Goal: Transaction & Acquisition: Purchase product/service

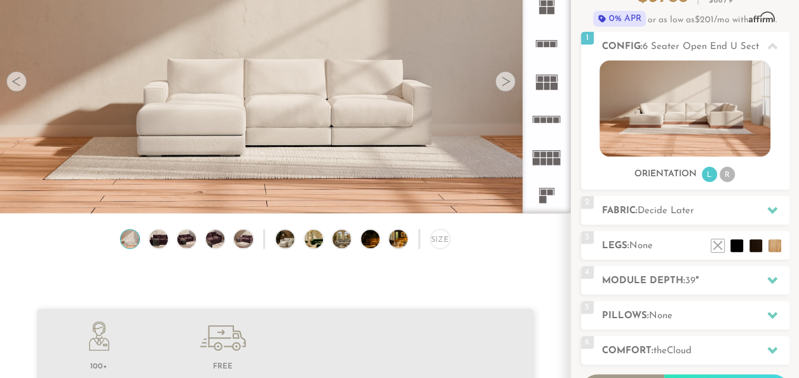
scroll to position [99, 0]
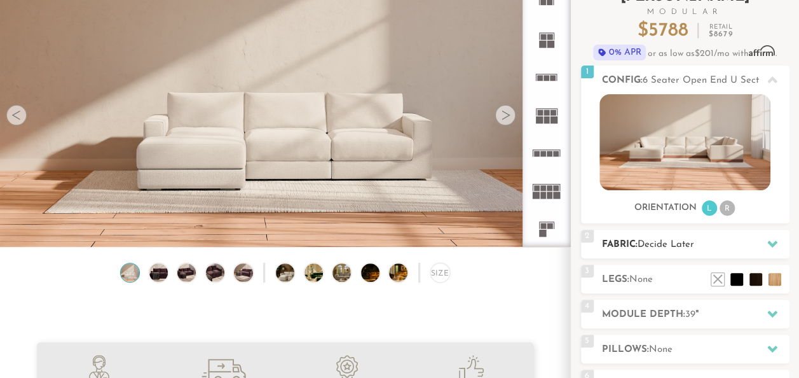
click at [640, 245] on span "Decide Later" at bounding box center [666, 245] width 57 height 10
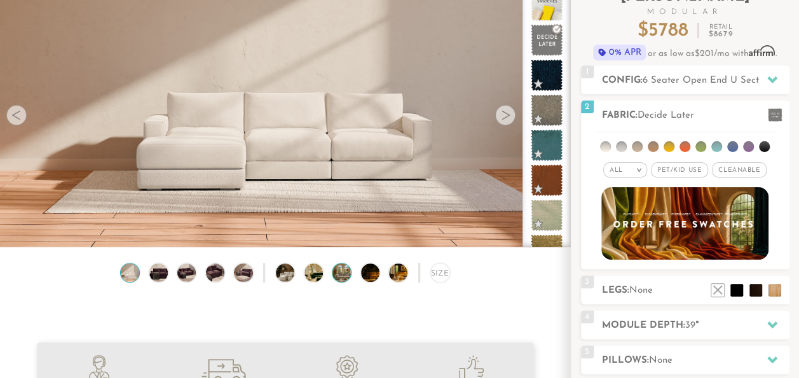
click at [341, 278] on img at bounding box center [348, 272] width 33 height 18
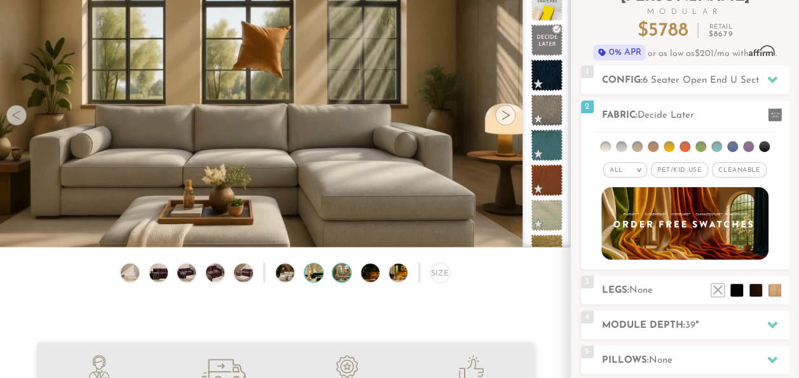
click at [317, 282] on img at bounding box center [321, 272] width 33 height 18
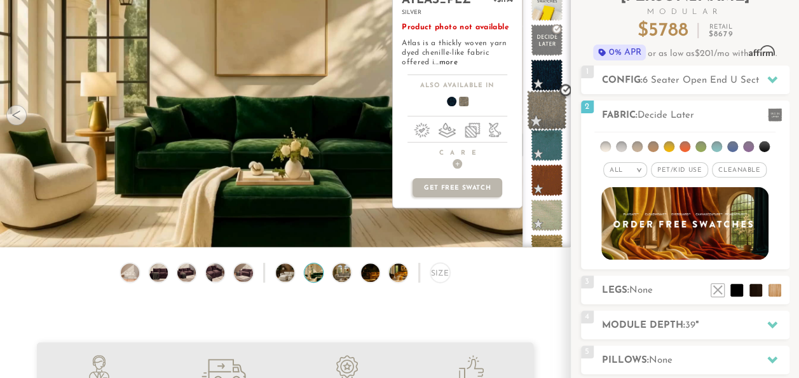
click at [548, 117] on span at bounding box center [547, 110] width 40 height 40
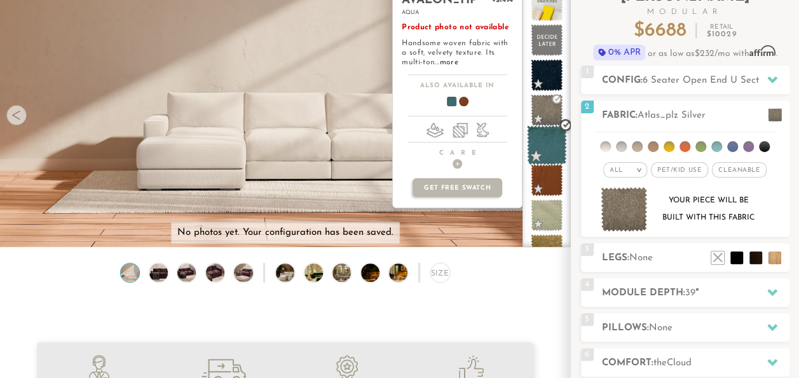
click at [545, 156] on span at bounding box center [547, 145] width 40 height 40
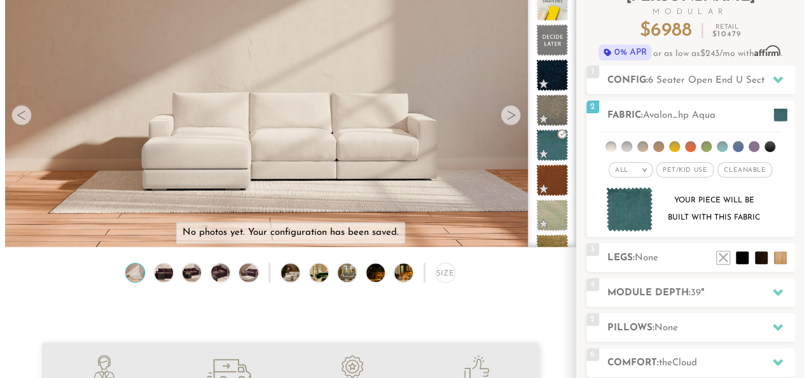
scroll to position [66, 0]
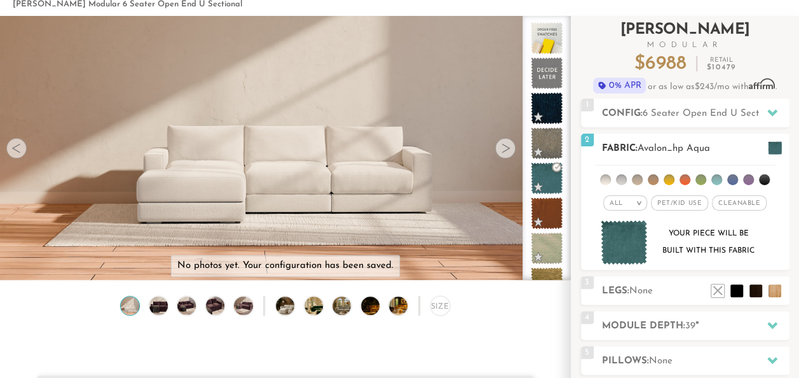
click at [772, 152] on span at bounding box center [775, 147] width 14 height 13
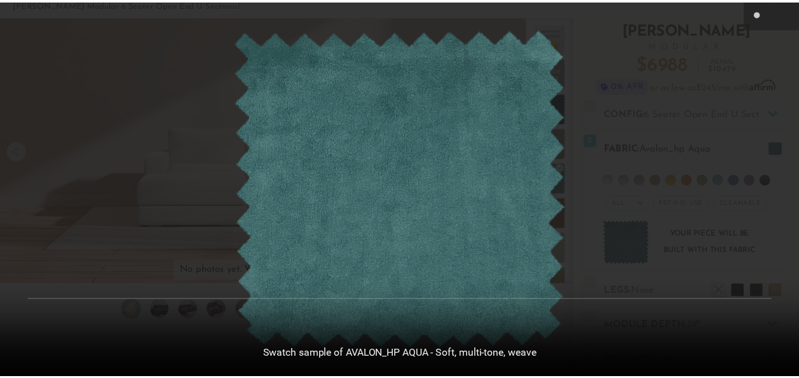
scroll to position [13613, 799]
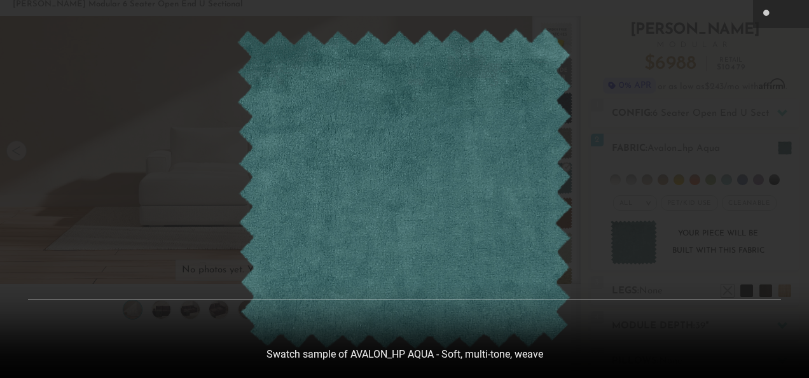
click at [740, 121] on div at bounding box center [404, 189] width 809 height 378
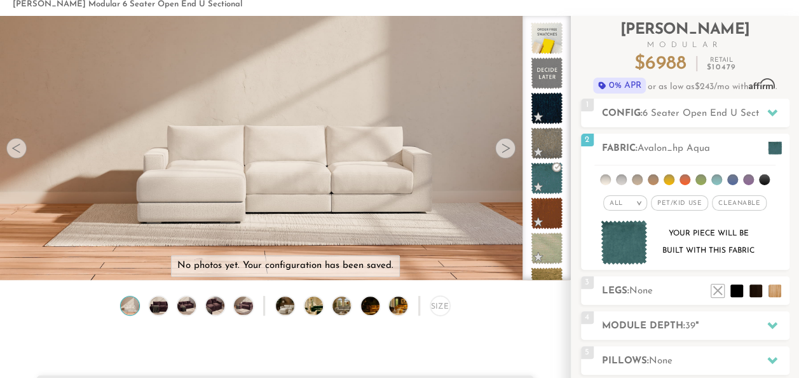
scroll to position [10, 10]
click at [604, 145] on h2 "Fabric: Avalon_hp Aqua" at bounding box center [696, 148] width 188 height 15
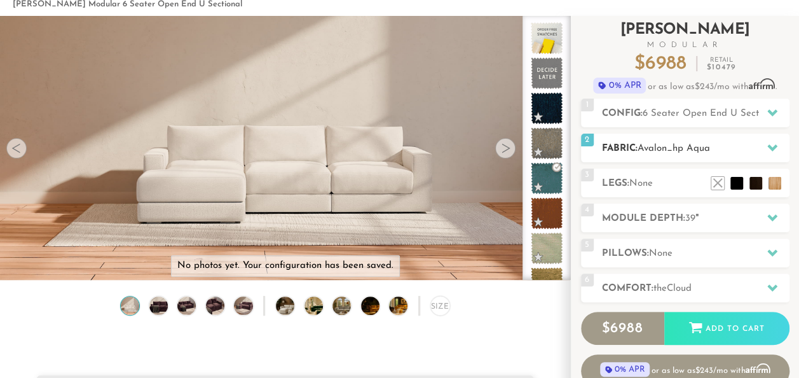
click at [604, 145] on h2 "Fabric: Avalon_hp Aqua" at bounding box center [696, 148] width 188 height 15
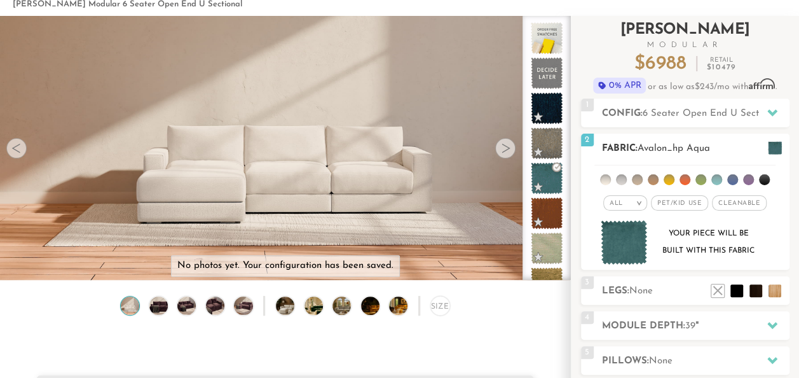
click at [682, 203] on span "Pet/Kid Use x" at bounding box center [679, 202] width 57 height 15
click at [734, 205] on span "Cleanable x" at bounding box center [743, 202] width 55 height 15
click at [629, 204] on em ">" at bounding box center [630, 203] width 10 height 6
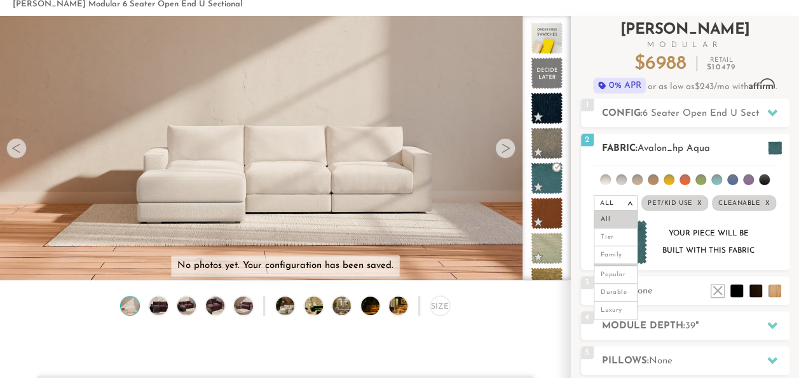
click at [688, 231] on div "Your piece will be built with this fabric" at bounding box center [708, 242] width 103 height 34
click at [629, 196] on div "All >" at bounding box center [616, 202] width 44 height 15
click at [629, 205] on div "All >" at bounding box center [616, 202] width 44 height 15
click at [617, 287] on li "Durable" at bounding box center [616, 293] width 44 height 18
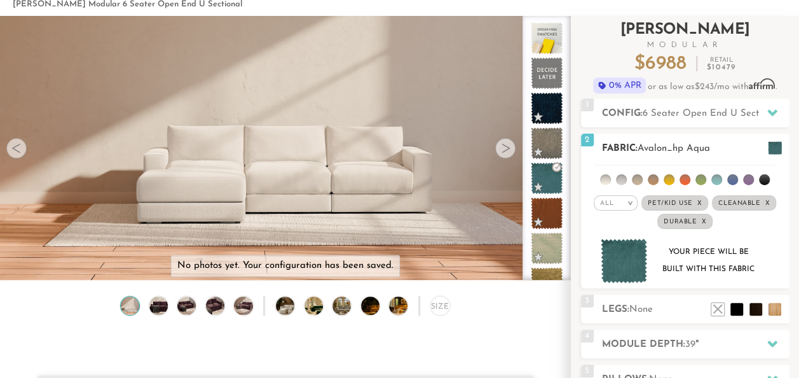
click at [628, 202] on em ">" at bounding box center [630, 203] width 10 height 6
click at [613, 250] on li "Family" at bounding box center [616, 255] width 44 height 18
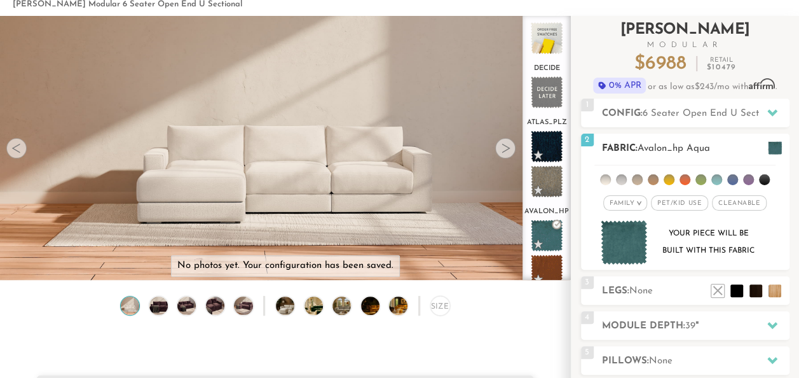
click at [636, 200] on em ">" at bounding box center [639, 203] width 10 height 6
click at [626, 291] on li "Durable" at bounding box center [625, 293] width 44 height 18
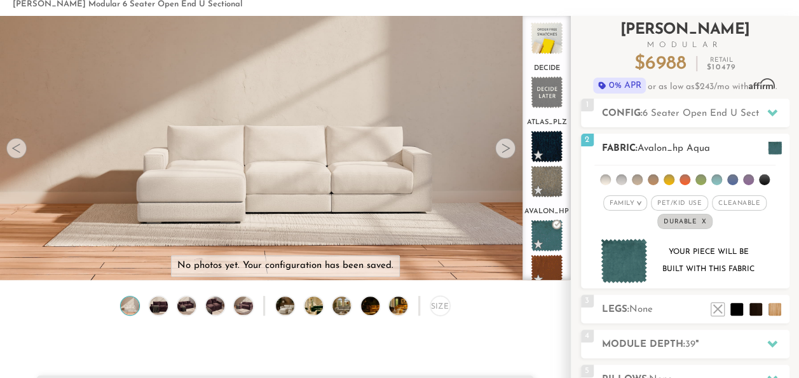
click at [682, 206] on span "Pet/Kid Use x" at bounding box center [679, 202] width 57 height 15
click at [736, 197] on span "Cleanable x" at bounding box center [743, 202] width 55 height 15
click at [634, 202] on em ">" at bounding box center [630, 203] width 10 height 6
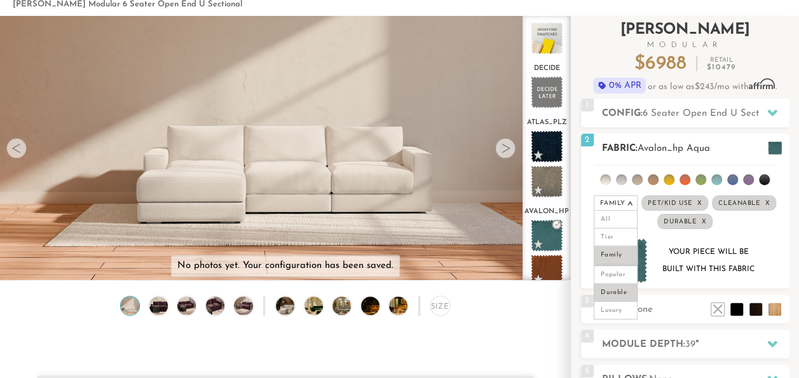
click at [773, 238] on div "Your piece will be built with this fabric" at bounding box center [685, 260] width 188 height 45
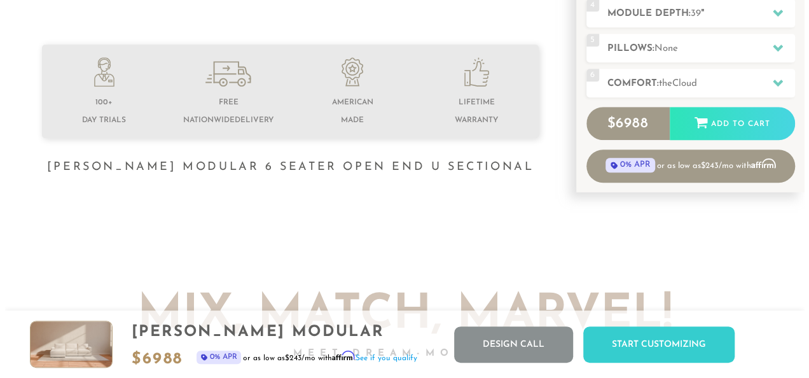
scroll to position [0, 0]
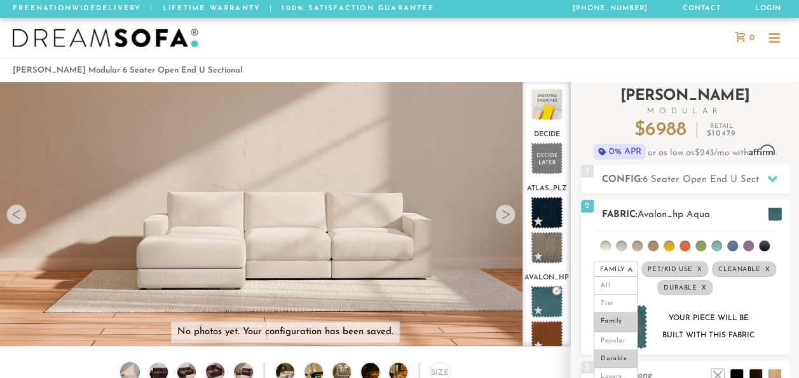
click at [774, 211] on span at bounding box center [775, 213] width 14 height 13
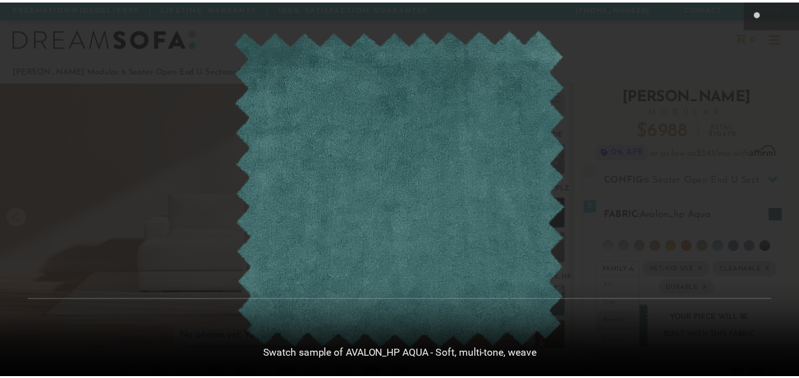
scroll to position [13613, 799]
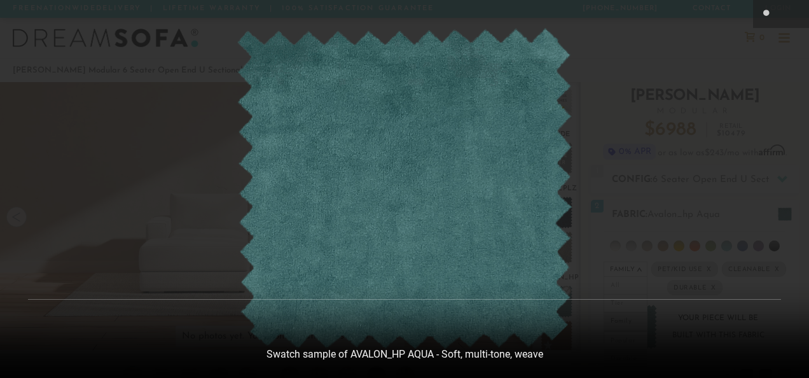
click at [722, 100] on div at bounding box center [404, 189] width 809 height 378
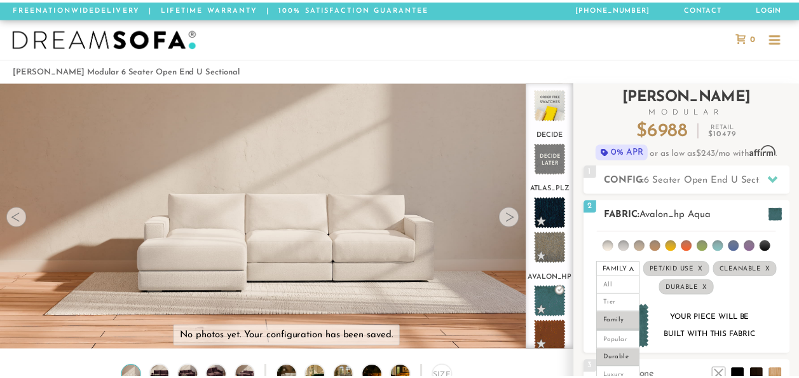
scroll to position [10, 10]
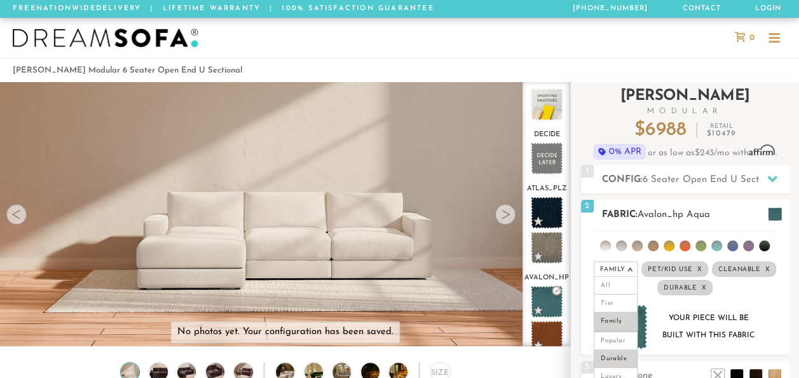
click at [658, 212] on span "Avalon_hp Aqua" at bounding box center [674, 215] width 72 height 10
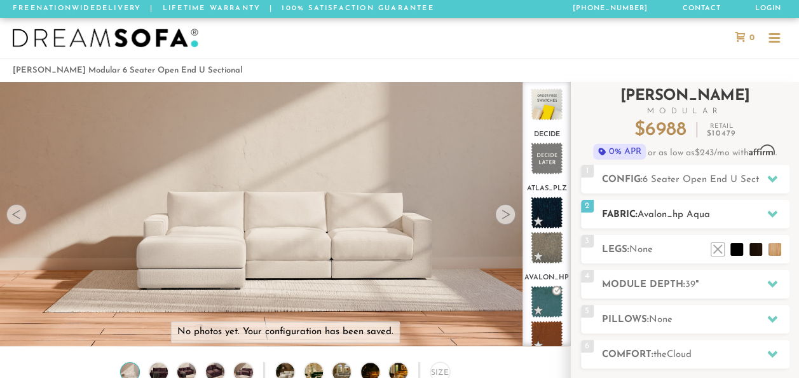
click at [658, 212] on span "Avalon_hp Aqua" at bounding box center [674, 215] width 72 height 10
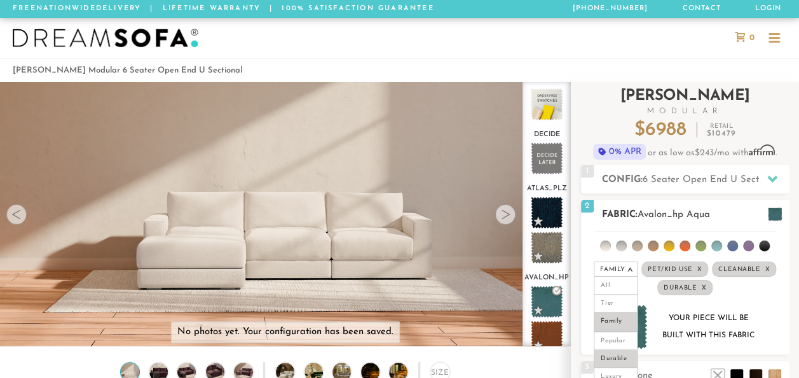
click at [608, 247] on li at bounding box center [605, 245] width 11 height 11
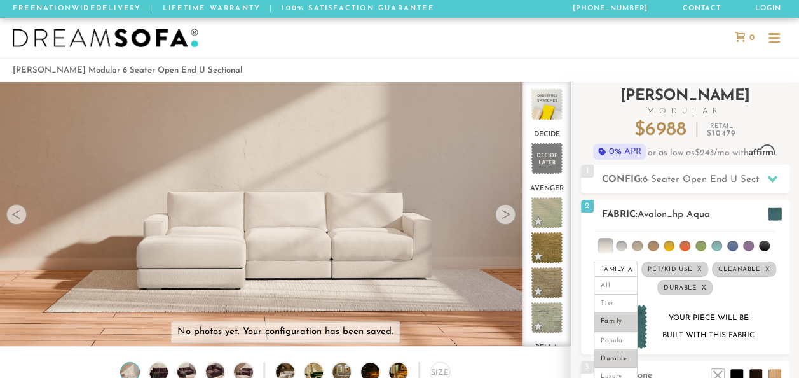
click at [627, 247] on ul at bounding box center [684, 243] width 181 height 24
click at [622, 245] on li at bounding box center [621, 245] width 11 height 11
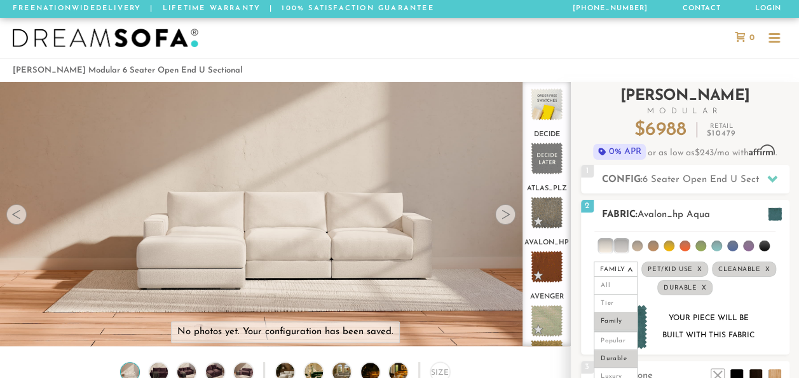
click at [605, 247] on li at bounding box center [605, 245] width 13 height 13
click at [620, 247] on li at bounding box center [621, 245] width 13 height 13
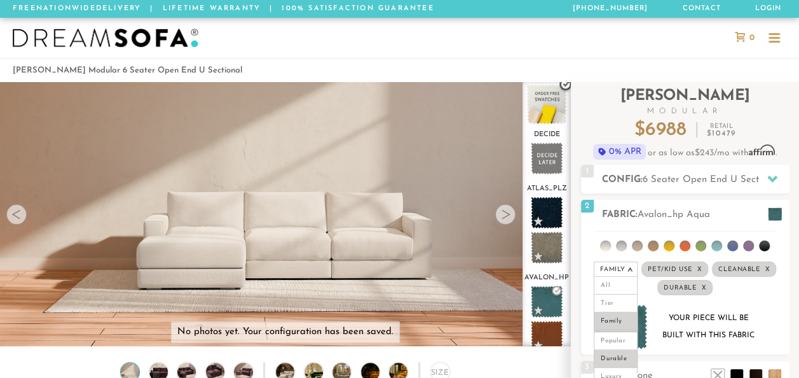
click at [558, 90] on span at bounding box center [547, 105] width 40 height 40
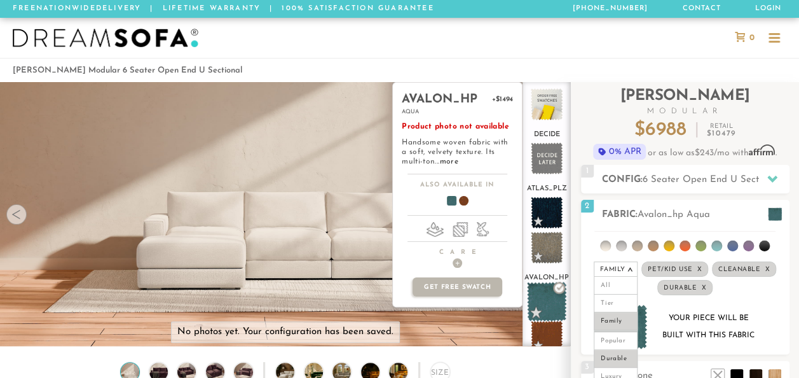
click at [544, 306] on span at bounding box center [547, 302] width 40 height 40
click at [549, 342] on span at bounding box center [547, 337] width 40 height 40
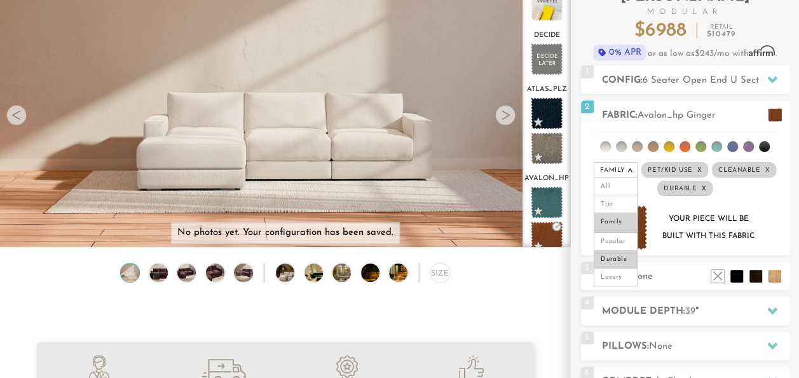
scroll to position [50, 0]
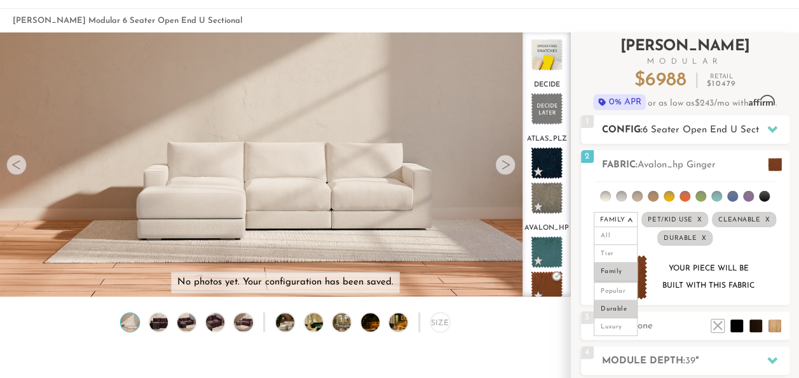
click at [770, 120] on div at bounding box center [772, 129] width 27 height 26
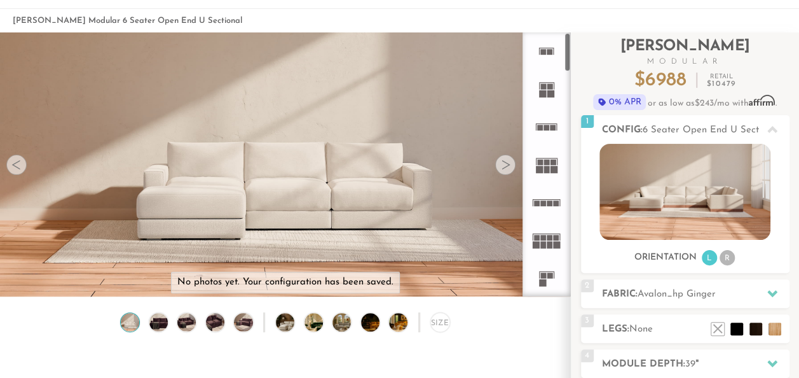
click at [549, 242] on rect at bounding box center [550, 244] width 6 height 7
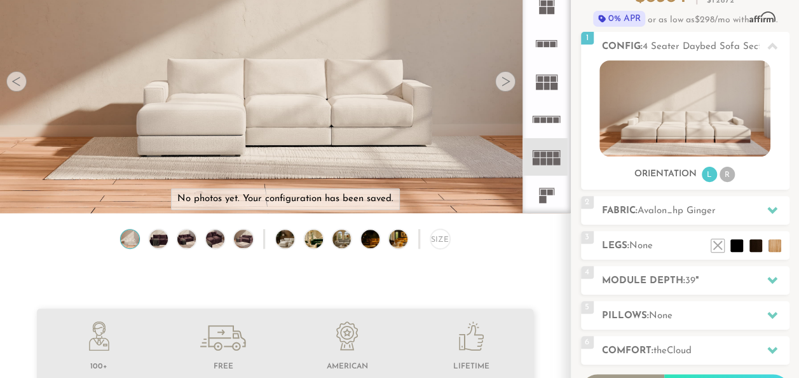
scroll to position [166, 0]
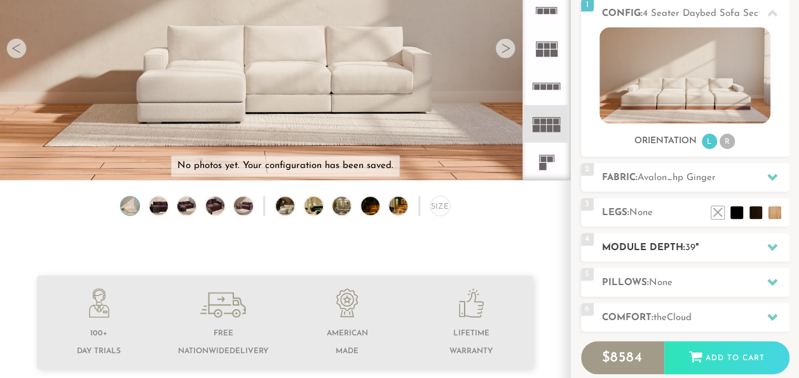
click at [768, 242] on icon at bounding box center [772, 247] width 10 height 10
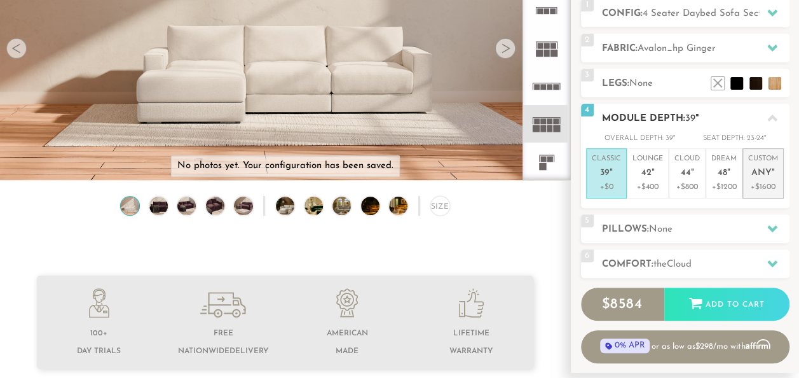
click at [764, 178] on p "Custom Any "" at bounding box center [763, 167] width 30 height 27
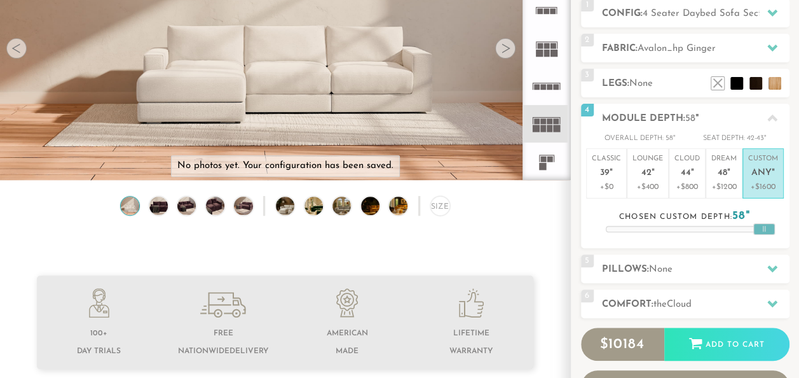
drag, startPoint x: 683, startPoint y: 230, endPoint x: 793, endPoint y: 235, distance: 110.1
click at [793, 235] on div "Introducing [PERSON_NAME] Modular $ 10184 Retail $ 15272 $ 10184 Retail $ 15272…" at bounding box center [685, 159] width 228 height 487
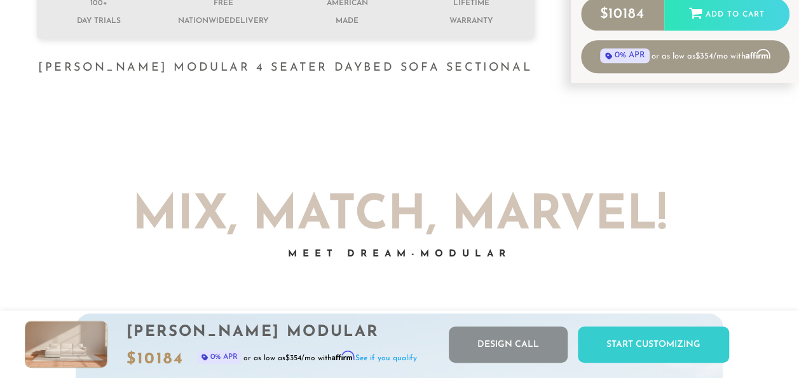
scroll to position [97, 0]
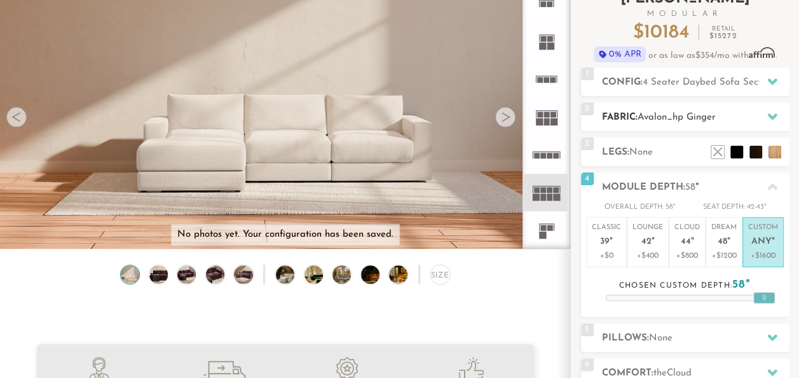
click at [769, 114] on icon at bounding box center [772, 116] width 10 height 7
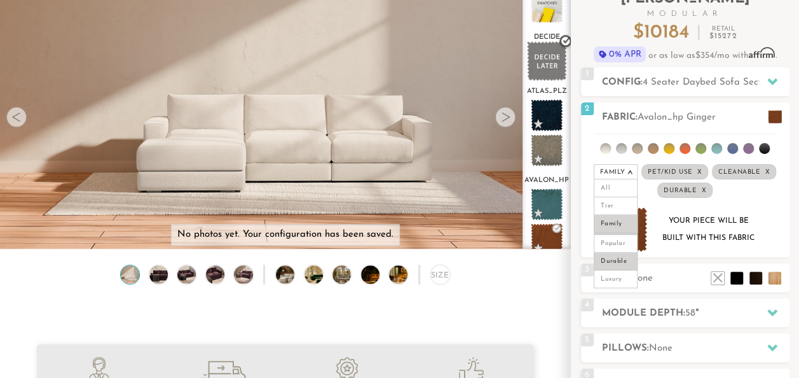
click at [542, 72] on span at bounding box center [547, 61] width 40 height 40
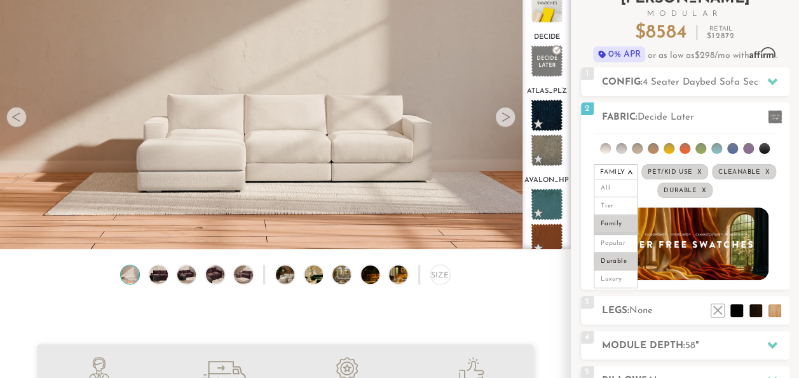
click at [791, 203] on div "Introducing [PERSON_NAME] Modular $ 8584 Retail $ 12872 $ 8584 Retail $ 12872 0…" at bounding box center [685, 250] width 228 height 530
click at [587, 104] on span "2" at bounding box center [587, 108] width 13 height 13
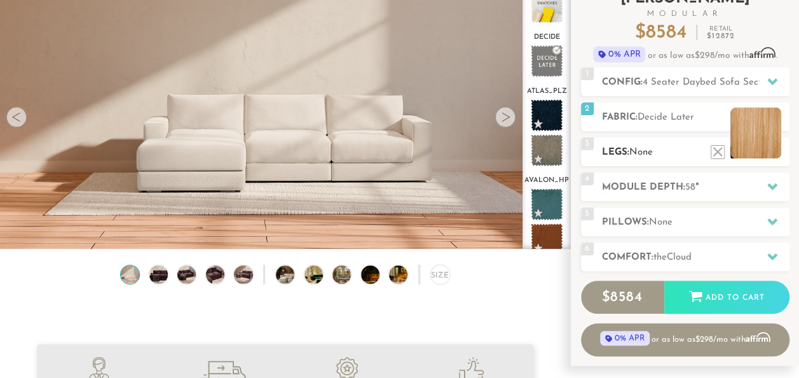
click at [777, 144] on li at bounding box center [755, 132] width 51 height 51
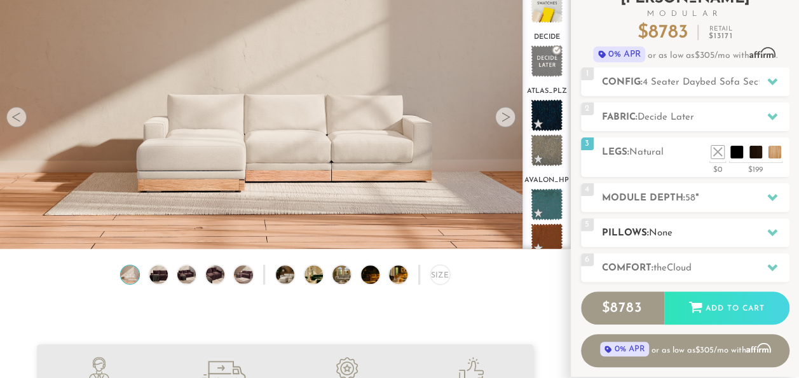
click at [774, 224] on div at bounding box center [772, 232] width 27 height 26
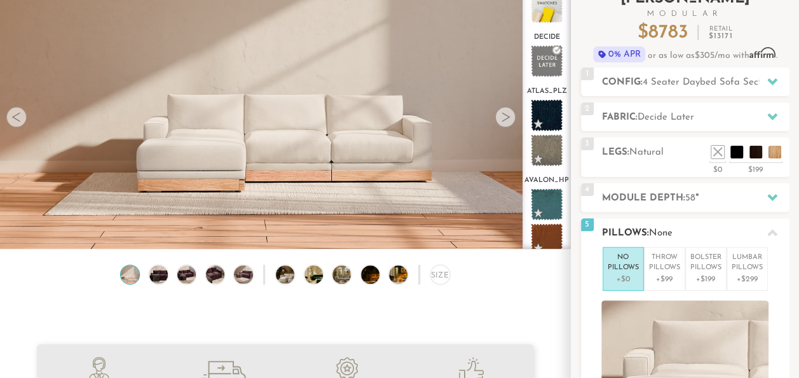
click at [772, 223] on div at bounding box center [772, 232] width 27 height 26
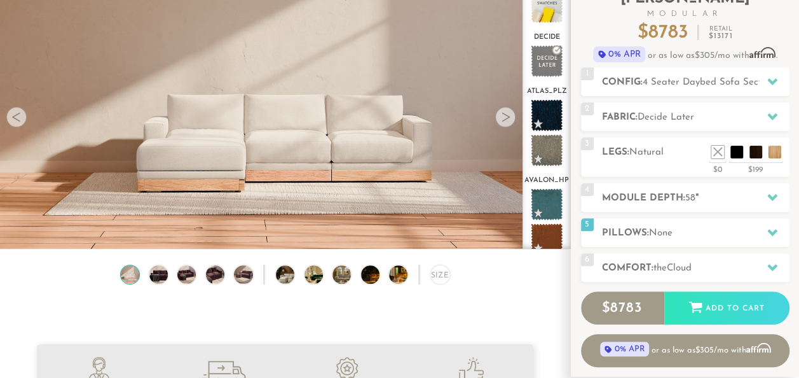
scroll to position [230, 0]
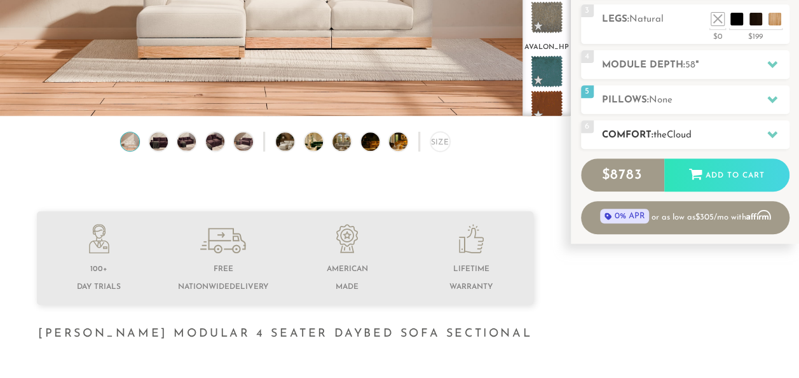
click at [769, 129] on icon at bounding box center [772, 134] width 10 height 10
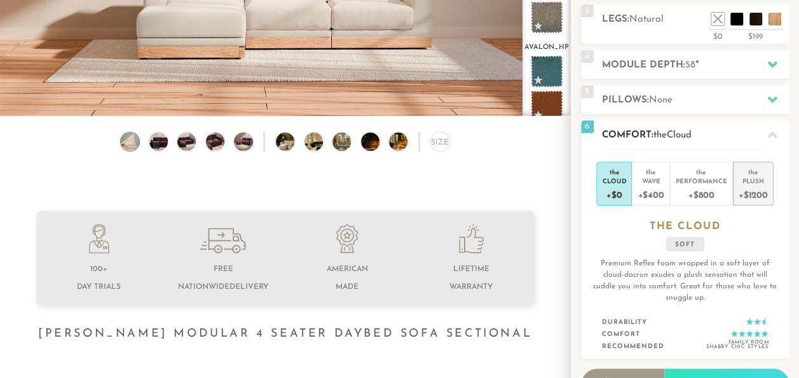
click at [746, 182] on div "Plush" at bounding box center [753, 180] width 29 height 9
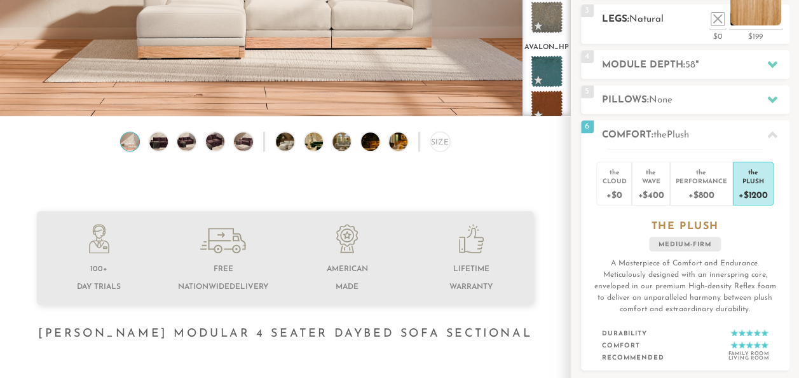
click at [776, 22] on li at bounding box center [755, 0] width 51 height 51
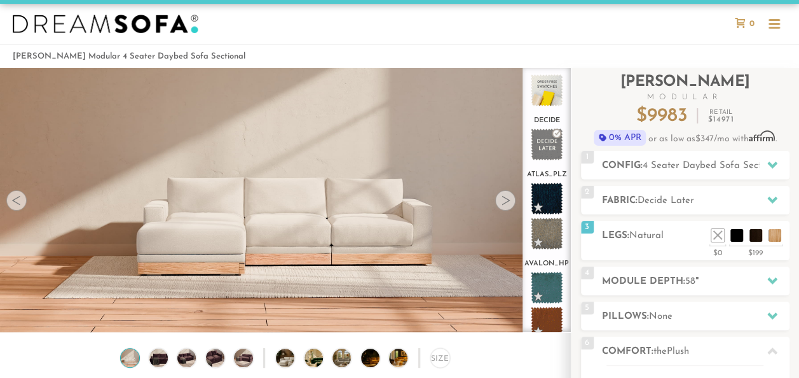
scroll to position [0, 0]
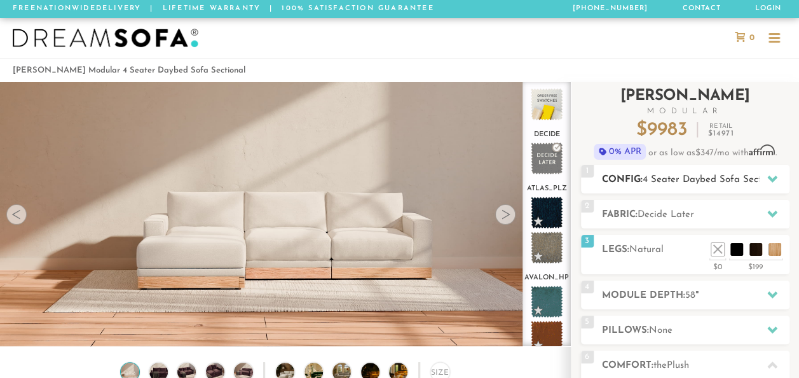
click at [776, 172] on div at bounding box center [772, 179] width 27 height 26
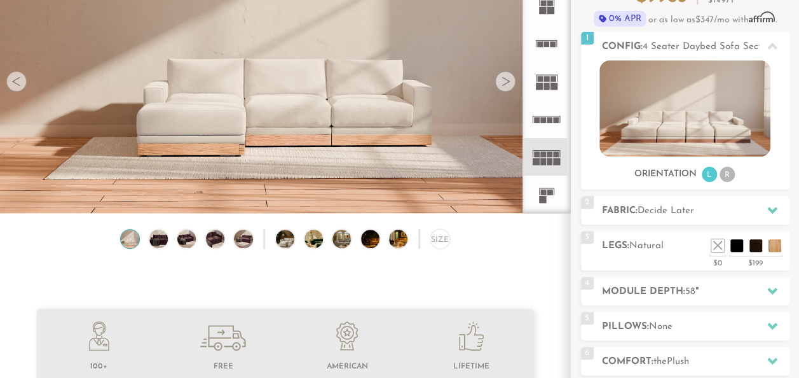
scroll to position [149, 0]
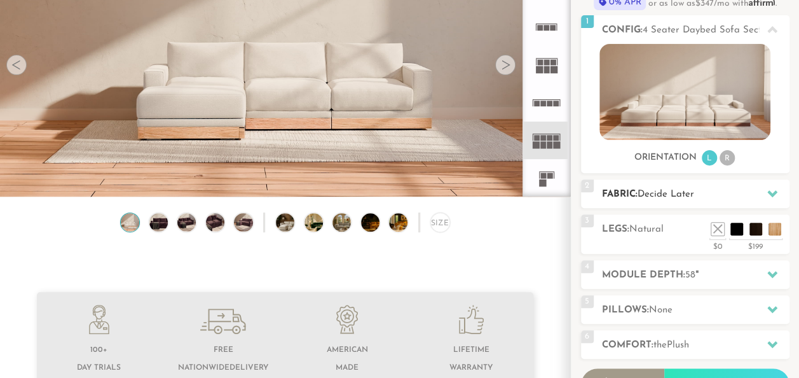
click at [773, 197] on icon at bounding box center [772, 193] width 10 height 10
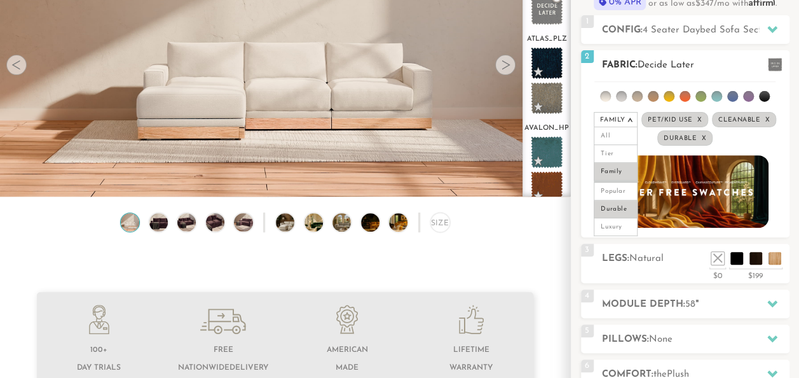
click at [685, 95] on li at bounding box center [685, 96] width 11 height 11
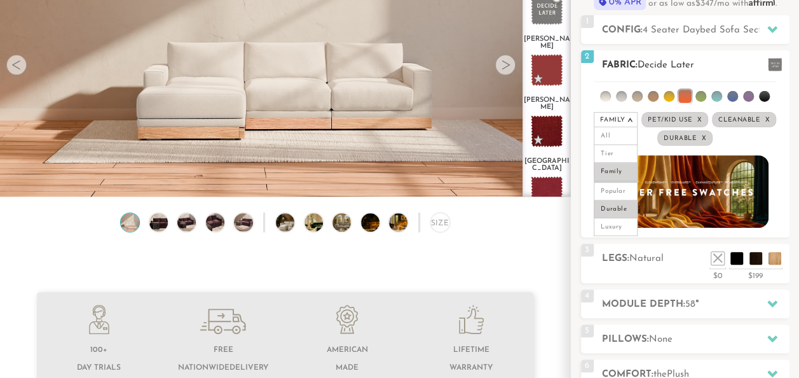
click at [673, 95] on li at bounding box center [669, 96] width 11 height 11
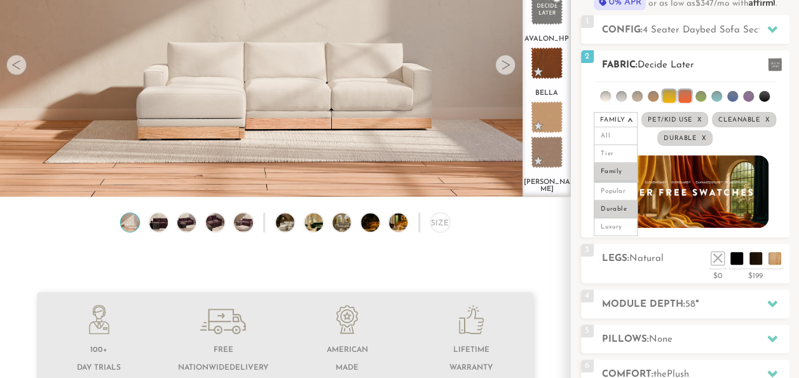
click at [765, 99] on li at bounding box center [764, 96] width 11 height 11
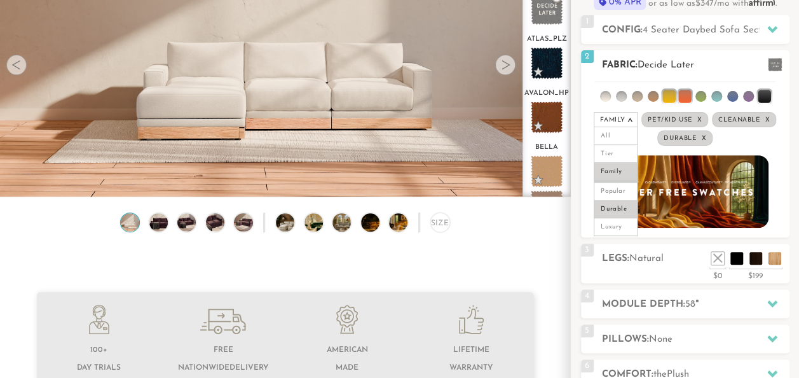
click at [744, 95] on li at bounding box center [748, 96] width 11 height 11
click at [732, 98] on li at bounding box center [732, 96] width 11 height 11
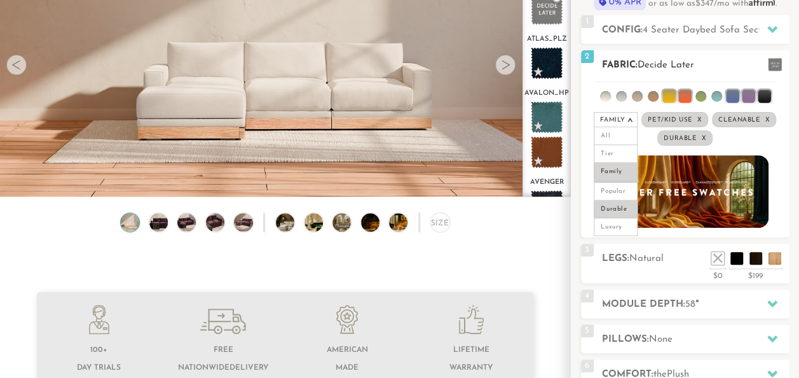
click at [718, 100] on li at bounding box center [716, 96] width 11 height 11
click at [765, 95] on li at bounding box center [764, 96] width 13 height 13
click at [755, 97] on ul at bounding box center [684, 94] width 181 height 24
click at [750, 97] on li at bounding box center [748, 96] width 13 height 13
click at [735, 95] on li at bounding box center [732, 96] width 13 height 13
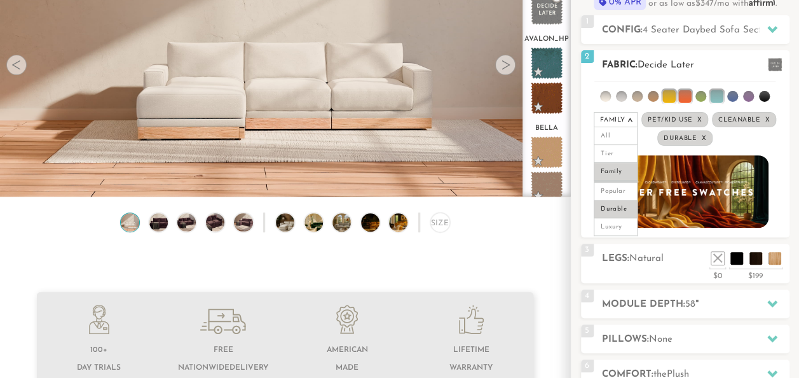
click at [718, 93] on li at bounding box center [716, 96] width 13 height 13
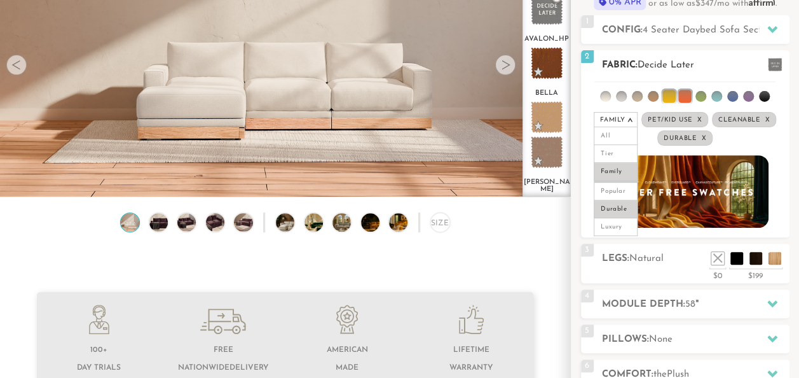
click at [678, 97] on li at bounding box center [684, 96] width 13 height 13
click at [672, 98] on li at bounding box center [668, 96] width 13 height 13
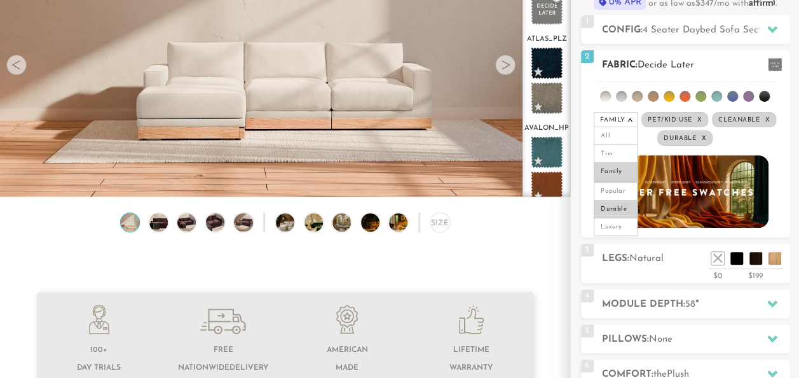
click at [609, 100] on li at bounding box center [605, 96] width 11 height 11
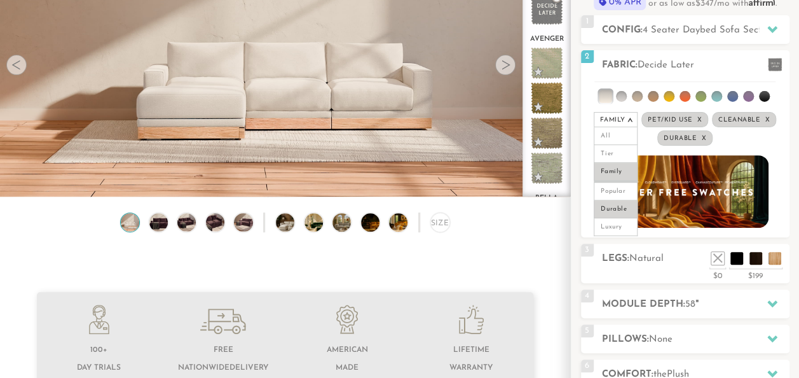
scroll to position [0, 0]
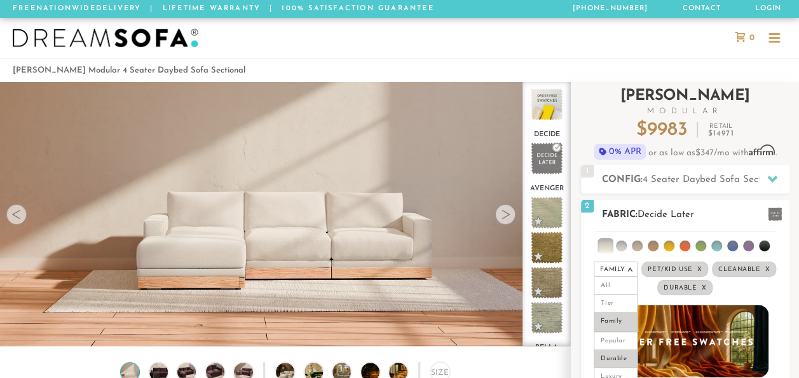
click at [622, 245] on li at bounding box center [621, 245] width 11 height 11
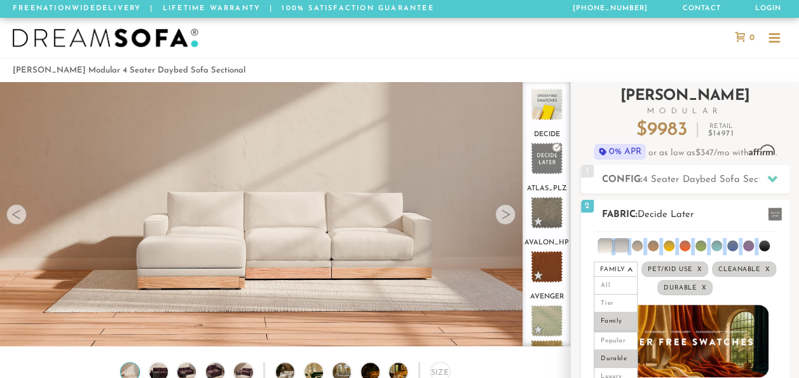
click at [622, 245] on li at bounding box center [621, 245] width 13 height 13
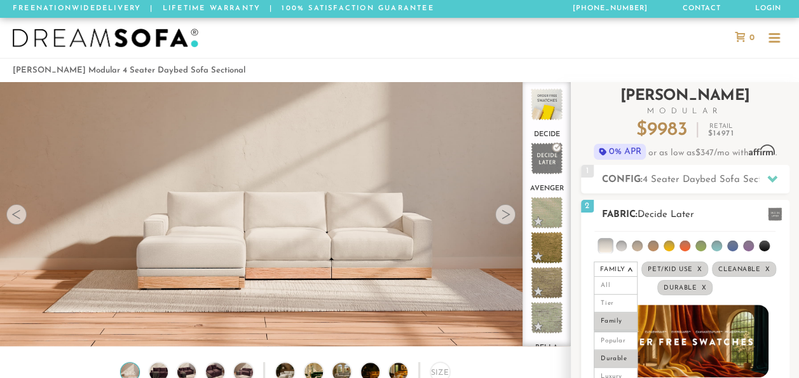
click at [608, 247] on li at bounding box center [605, 245] width 13 height 13
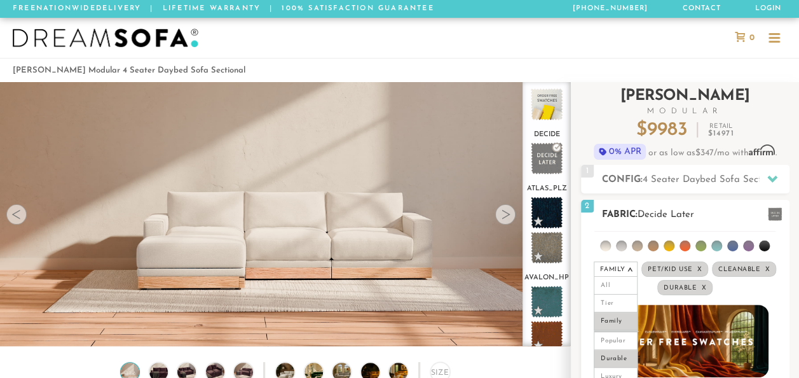
click at [626, 247] on li at bounding box center [621, 245] width 11 height 11
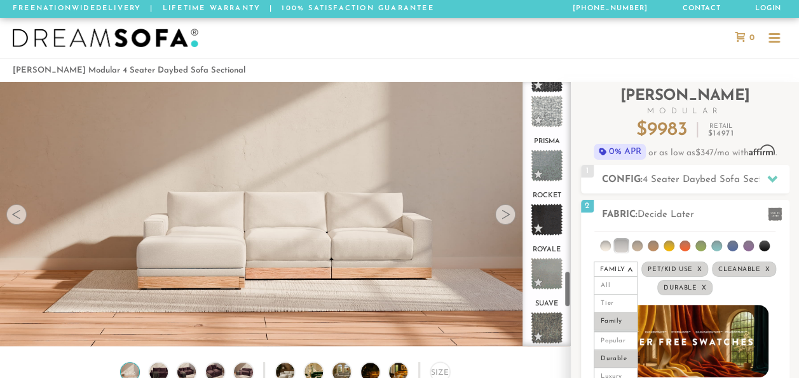
scroll to position [1364, 0]
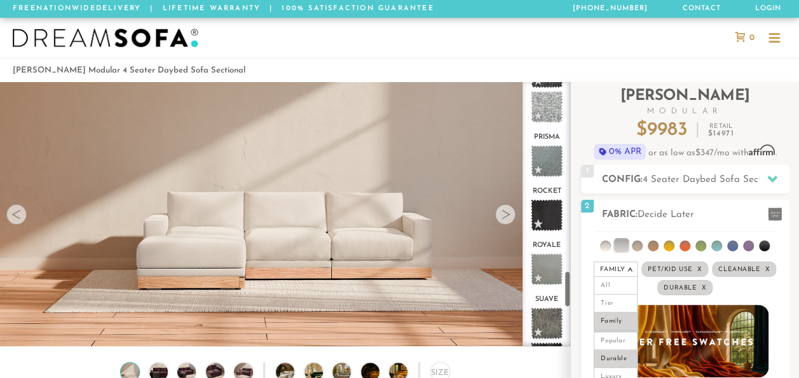
drag, startPoint x: 566, startPoint y: 109, endPoint x: 566, endPoint y: 298, distance: 188.8
click at [566, 298] on div "decide atlas_plz avalon_hp avenger bella bungalow [PERSON_NAME] chance [PERSON_…" at bounding box center [547, 214] width 48 height 264
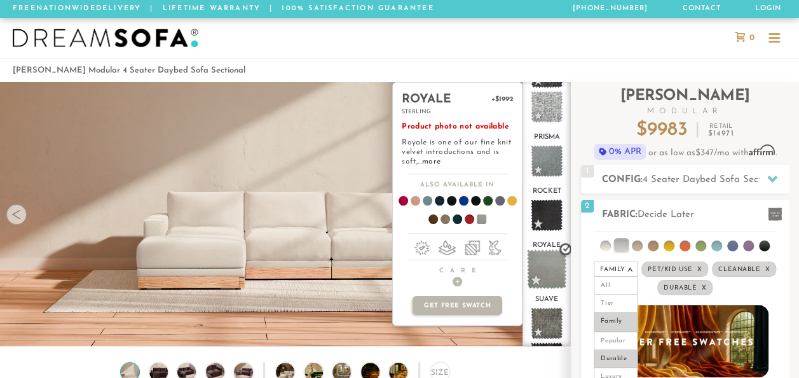
click at [552, 249] on span at bounding box center [547, 269] width 40 height 40
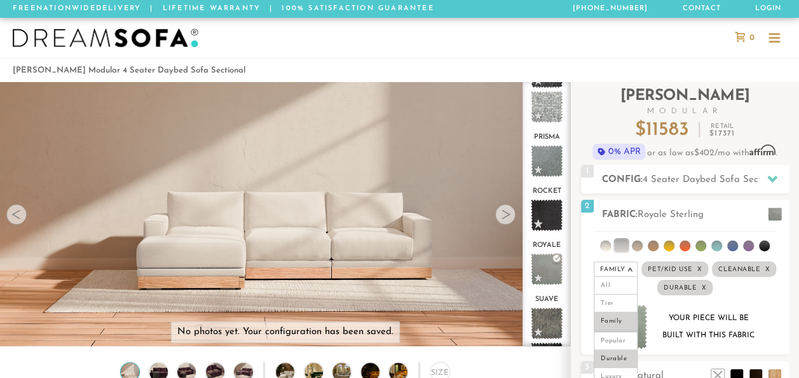
scroll to position [50, 0]
